Goal: Information Seeking & Learning: Learn about a topic

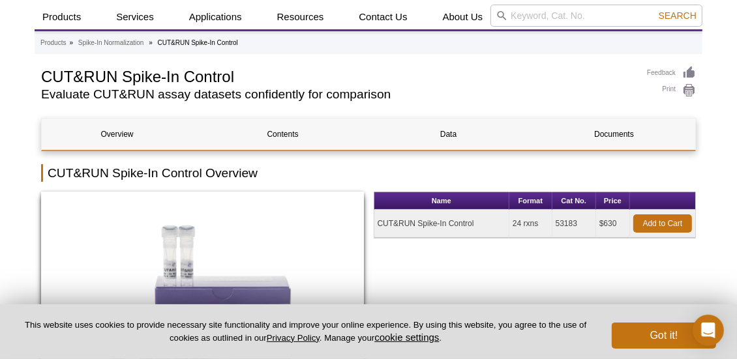
scroll to position [33, 0]
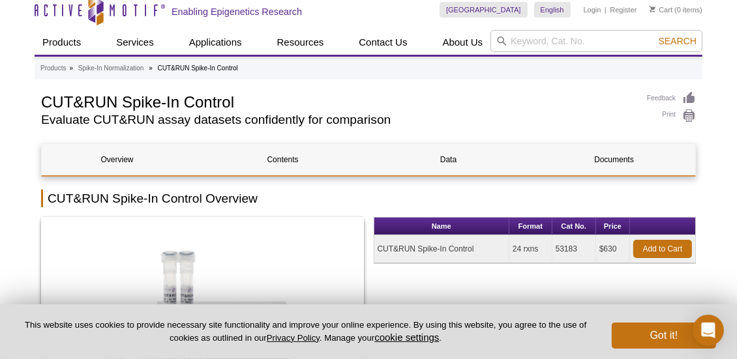
scroll to position [0, 0]
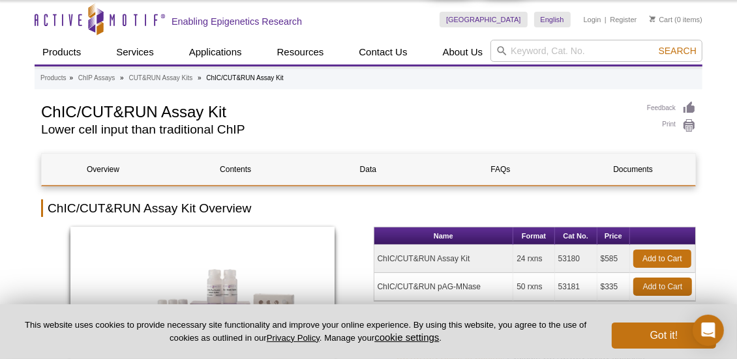
scroll to position [32, 0]
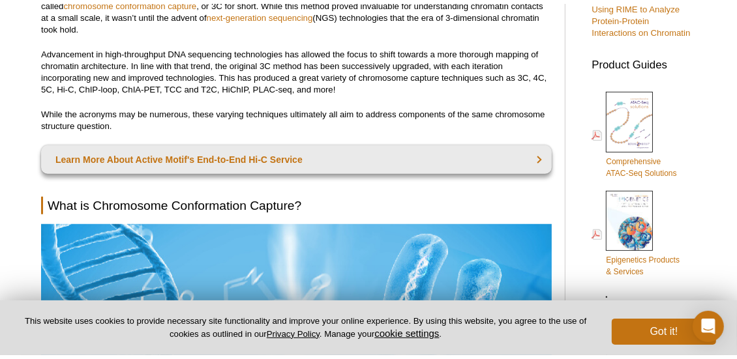
scroll to position [626, 0]
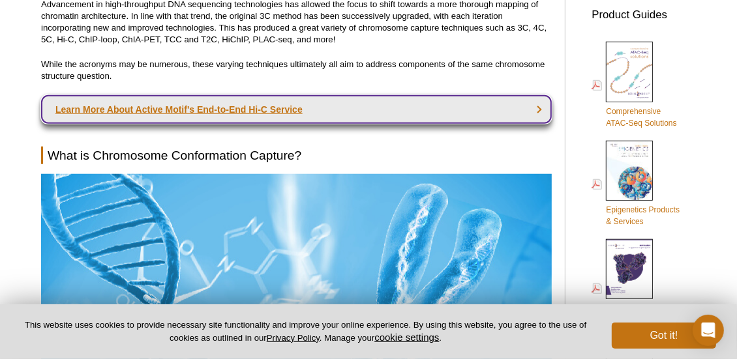
click at [234, 102] on link "Learn More About Active Motif's End-to-End Hi-C Service" at bounding box center [296, 109] width 510 height 29
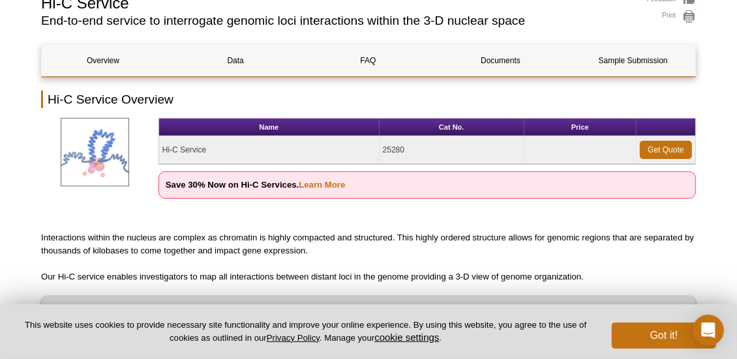
scroll to position [156, 0]
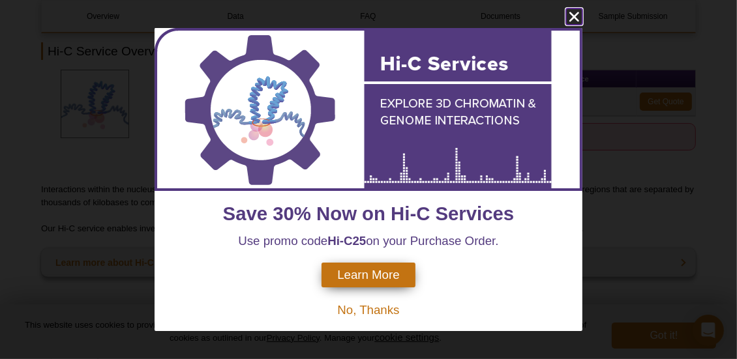
click at [574, 18] on icon "close" at bounding box center [574, 16] width 16 height 16
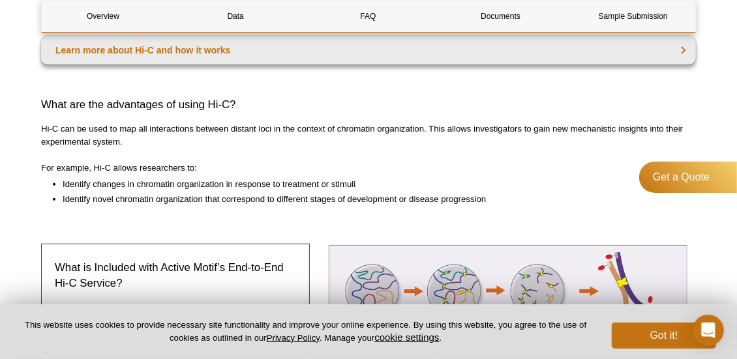
scroll to position [365, 0]
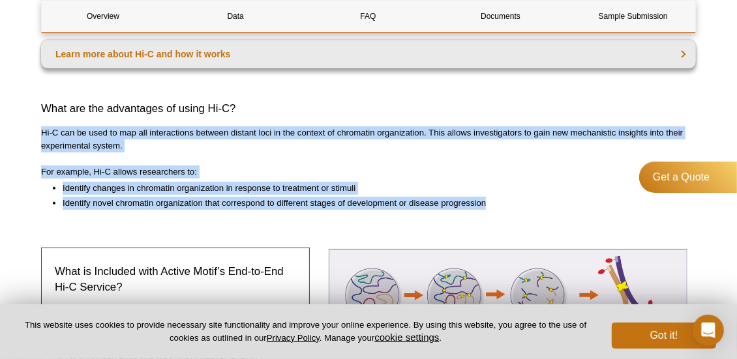
drag, startPoint x: 41, startPoint y: 130, endPoint x: 513, endPoint y: 203, distance: 477.5
copy div "Hi-C can be used to map all interactions between distant loci in the context of…"
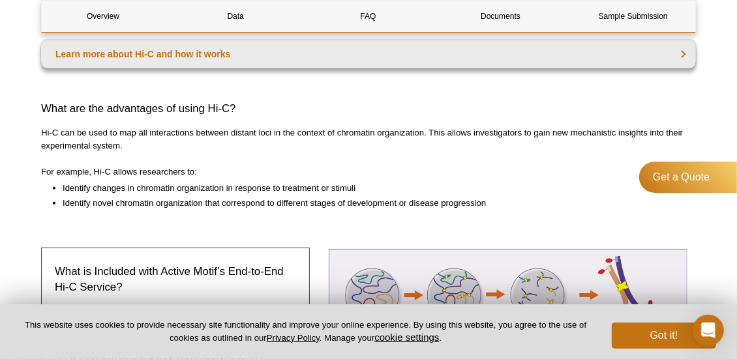
drag, startPoint x: 134, startPoint y: 187, endPoint x: 224, endPoint y: 192, distance: 90.1
click at [224, 192] on li "Identify changes in chromatin organization in response to treatment or stimuli​" at bounding box center [373, 188] width 620 height 13
copy li "chromatin organization"
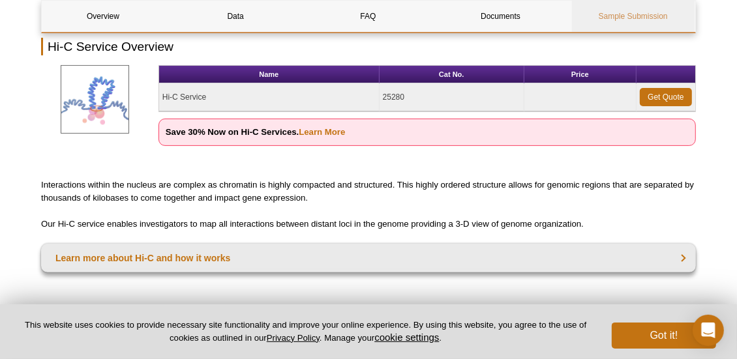
scroll to position [104, 0]
